Goal: Task Accomplishment & Management: Manage account settings

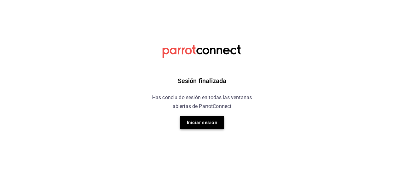
click at [199, 116] on button "Iniciar sesión" at bounding box center [202, 122] width 44 height 13
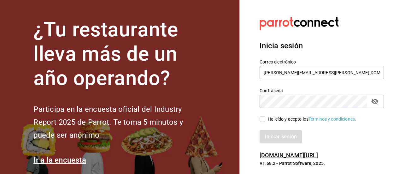
click at [266, 118] on span "He leído y acepto los Términos y condiciones." at bounding box center [310, 119] width 91 height 7
click at [265, 118] on input "He leído y acepto los Términos y condiciones." at bounding box center [262, 119] width 6 height 6
checkbox input "true"
click at [265, 131] on button "Iniciar sesión" at bounding box center [280, 136] width 43 height 13
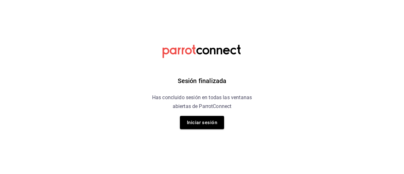
click at [264, 119] on div "Sesión finalizada Has concluido sesión en todas las ventanas abiertas de Parrot…" at bounding box center [201, 87] width 159 height 174
click at [190, 121] on button "Iniciar sesión" at bounding box center [202, 122] width 44 height 13
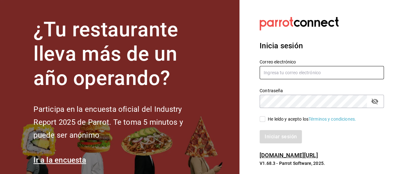
type input "[PERSON_NAME][EMAIL_ADDRESS][PERSON_NAME][DOMAIN_NAME]"
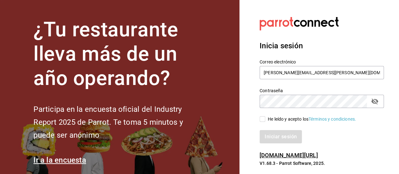
click at [257, 119] on div "He leído y acepto los Términos y condiciones." at bounding box center [318, 115] width 132 height 15
click at [262, 121] on input "He leído y acepto los Términos y condiciones." at bounding box center [262, 119] width 6 height 6
checkbox input "true"
click at [271, 135] on button "Iniciar sesión" at bounding box center [280, 136] width 43 height 13
